Goal: Transaction & Acquisition: Purchase product/service

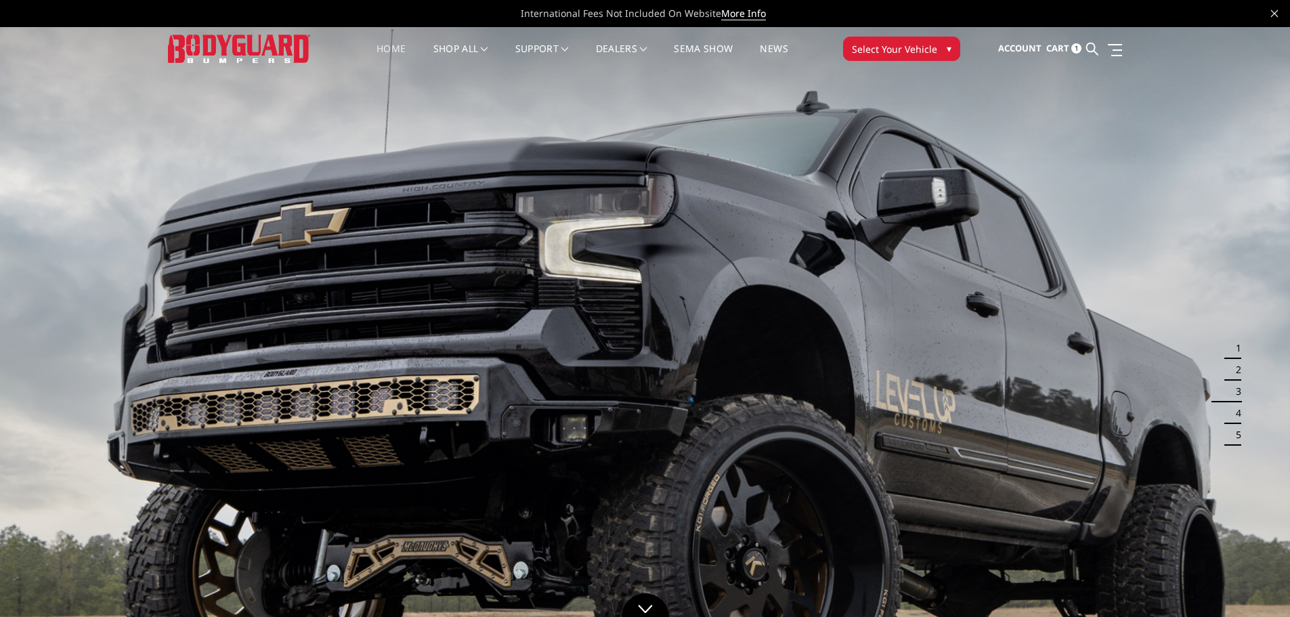
click at [1066, 47] on span "Cart" at bounding box center [1057, 48] width 23 height 12
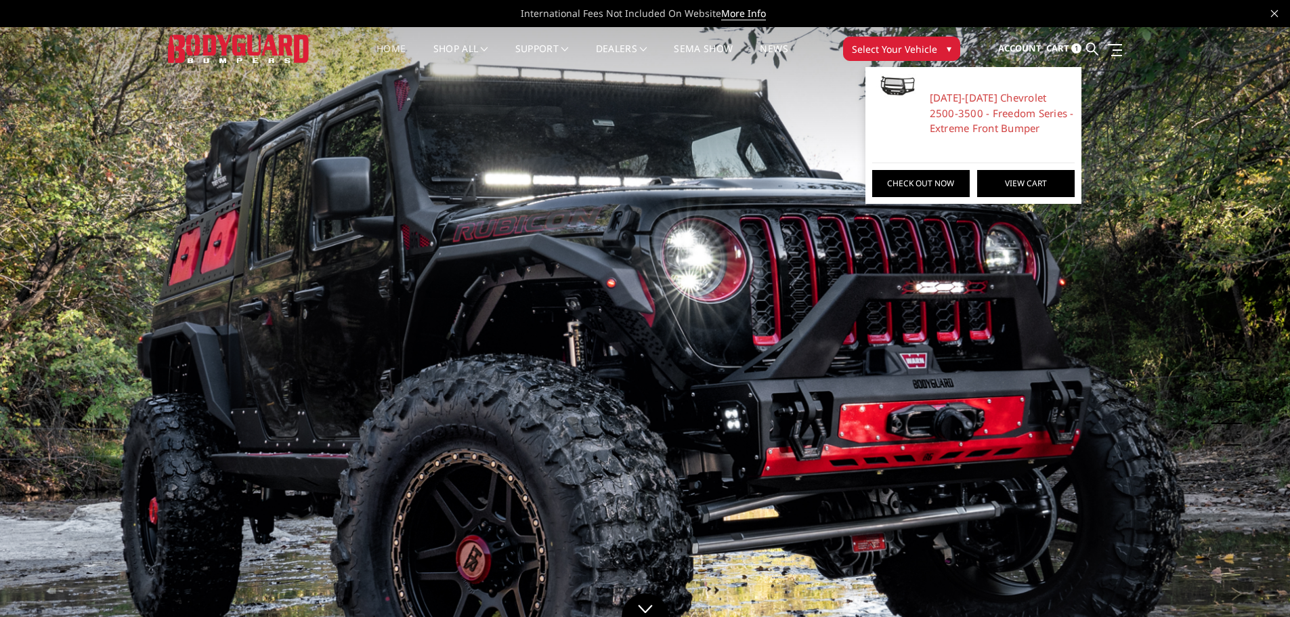
click at [1035, 186] on link "View Cart" at bounding box center [1025, 183] width 97 height 27
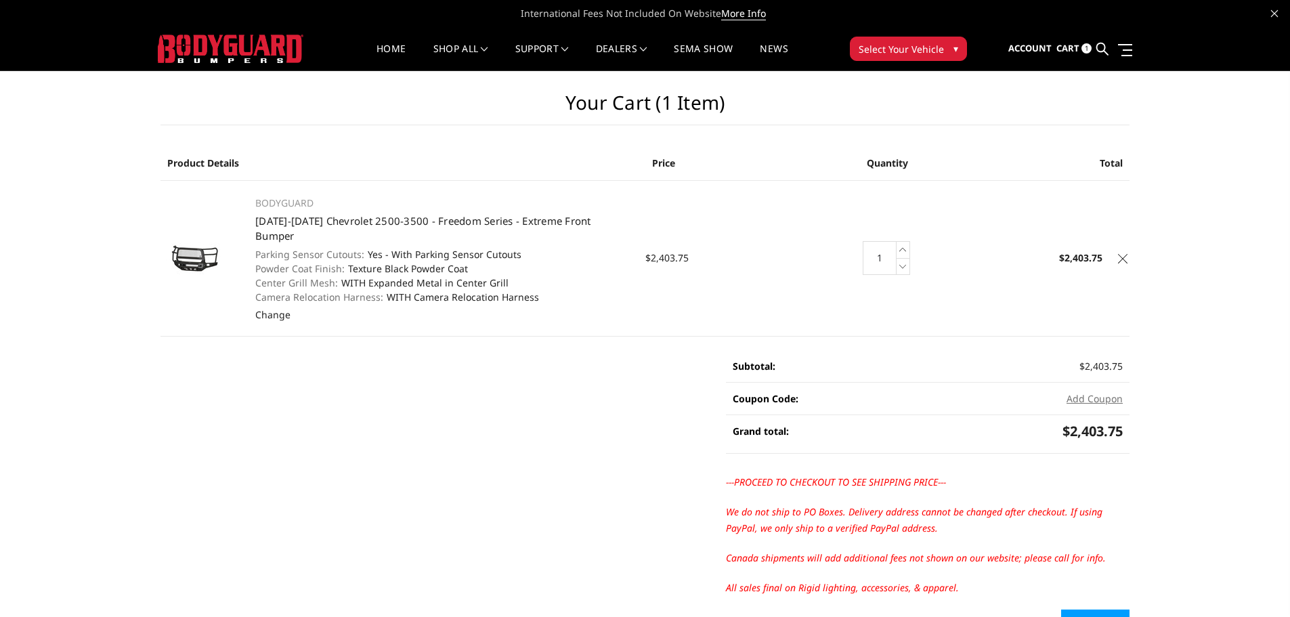
click at [1122, 254] on icon at bounding box center [1122, 258] width 9 height 9
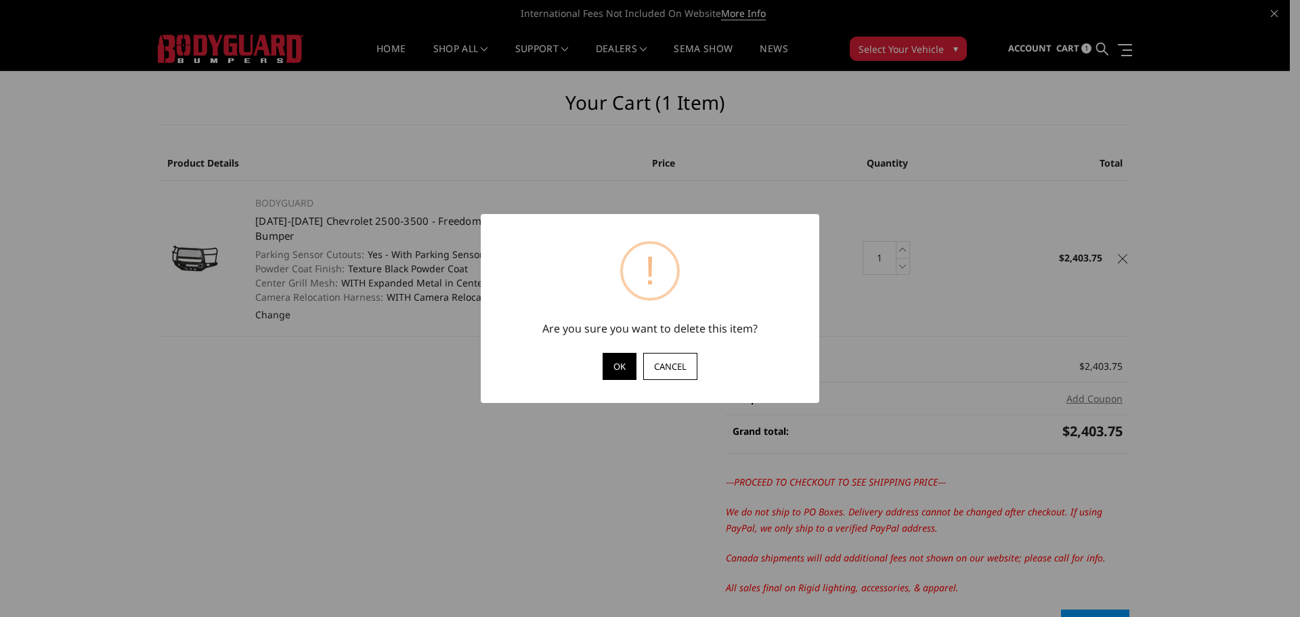
click at [619, 361] on button "OK" at bounding box center [620, 366] width 34 height 27
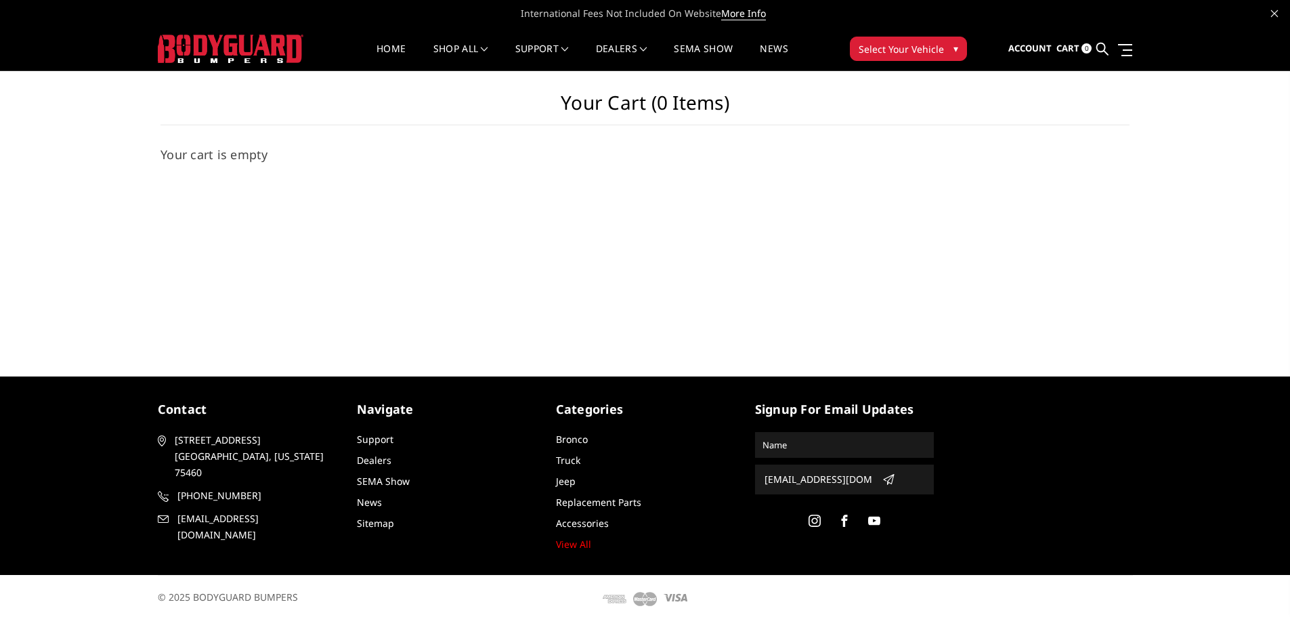
click at [276, 39] on img at bounding box center [231, 49] width 146 height 28
